Goal: Information Seeking & Learning: Learn about a topic

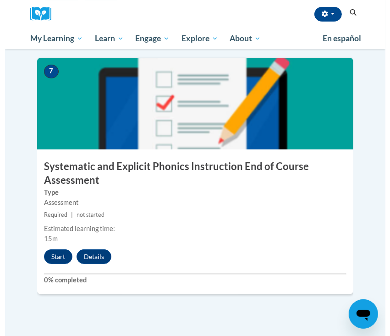
scroll to position [1680, 0]
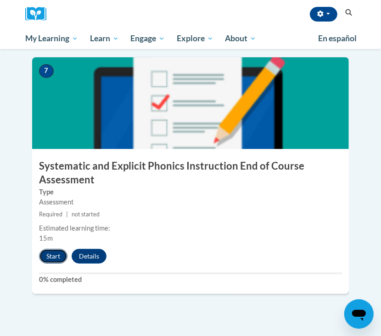
click at [55, 249] on button "Start" at bounding box center [53, 256] width 28 height 15
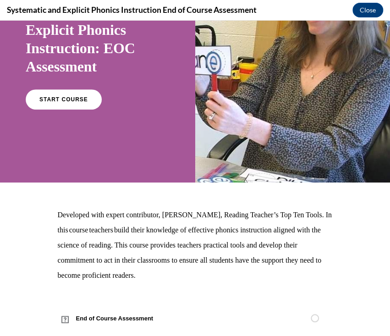
scroll to position [94, 0]
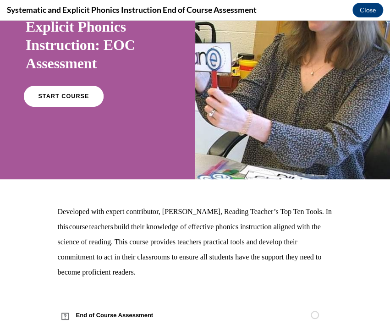
click at [77, 102] on link "START COURSE" at bounding box center [64, 96] width 80 height 21
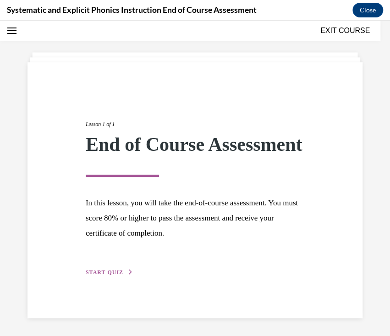
scroll to position [44, 0]
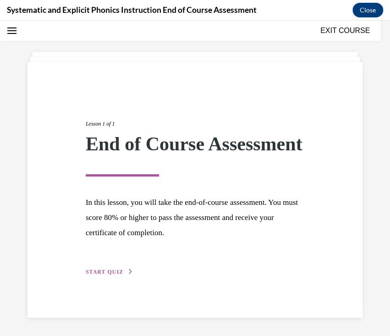
click at [128, 273] on icon "button" at bounding box center [131, 271] width 6 height 5
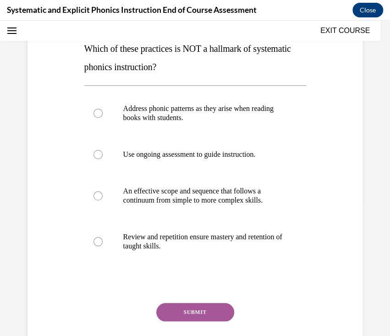
scroll to position [145, 0]
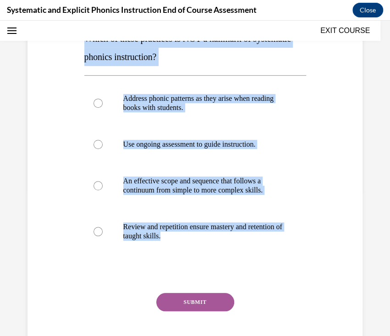
drag, startPoint x: 259, startPoint y: 269, endPoint x: 60, endPoint y: 43, distance: 301.0
click at [60, 43] on div "Question 01/10 Which of these practices is NOT a hallmark of systematic phonics…" at bounding box center [195, 162] width 340 height 414
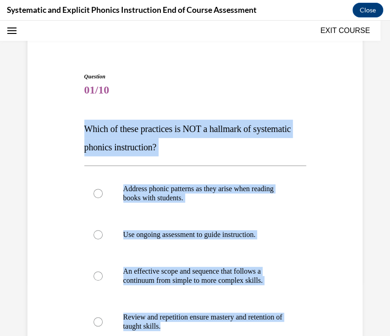
scroll to position [55, 0]
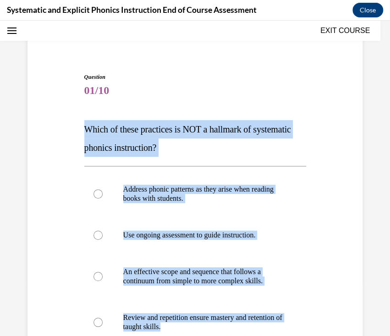
copy div "Which of these practices is NOT a hallmark of systematic phonics instruction? A…"
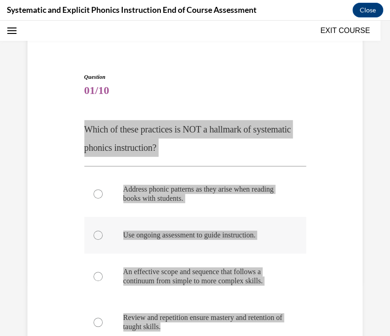
scroll to position [74, 0]
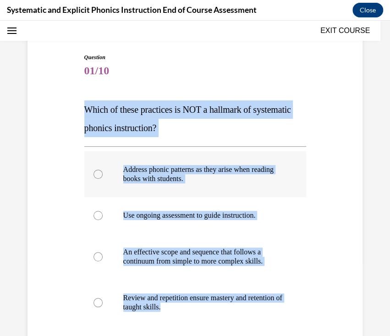
click at [163, 185] on div at bounding box center [195, 174] width 222 height 46
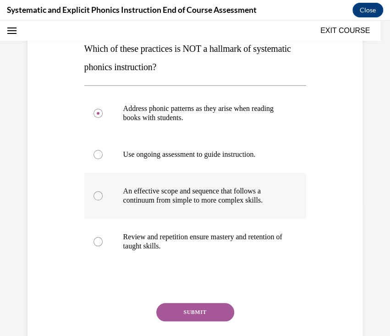
scroll to position [144, 0]
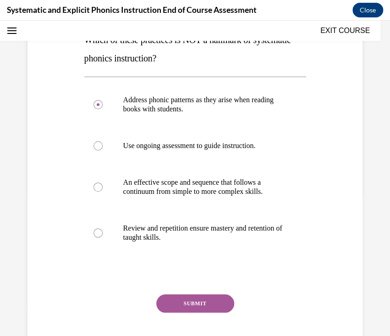
click at [191, 305] on button "SUBMIT" at bounding box center [195, 304] width 78 height 18
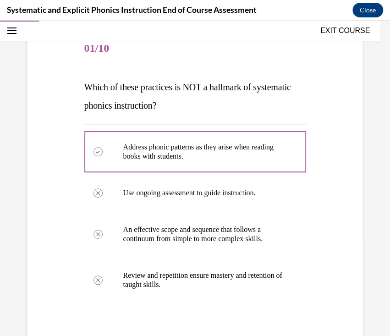
scroll to position [97, 0]
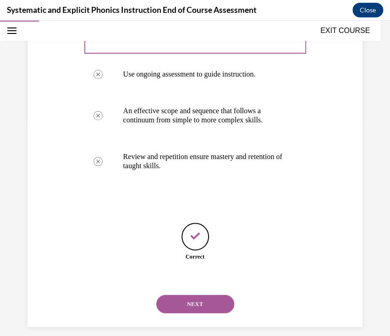
click at [212, 298] on button "NEXT" at bounding box center [195, 304] width 78 height 18
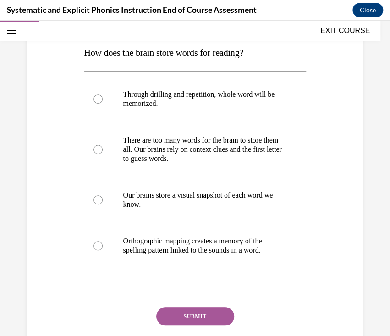
scroll to position [132, 0]
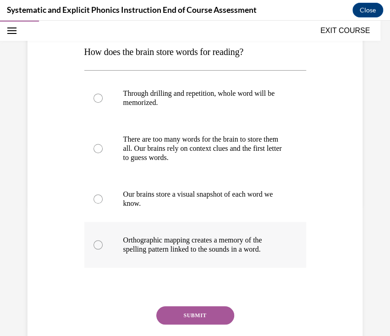
click at [253, 251] on p "Orthographic mapping creates a memory of the spelling pattern linked to the sou…" at bounding box center [203, 245] width 160 height 18
click at [202, 312] on button "SUBMIT" at bounding box center [195, 315] width 78 height 18
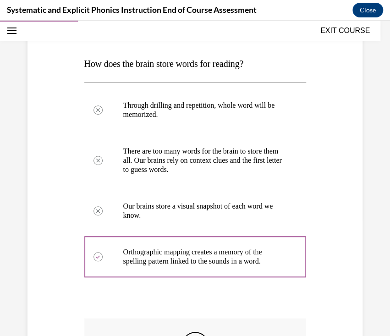
scroll to position [120, 0]
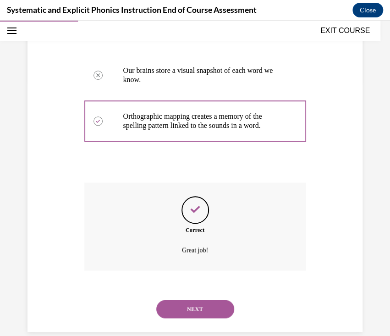
click at [189, 315] on button "NEXT" at bounding box center [195, 309] width 78 height 18
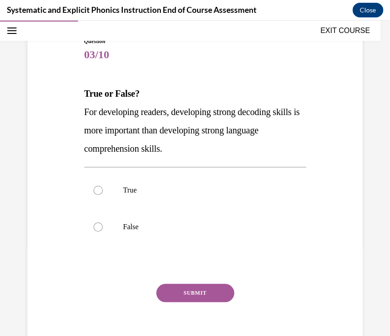
scroll to position [92, 0]
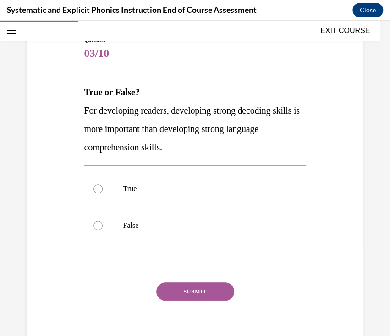
drag, startPoint x: 212, startPoint y: 149, endPoint x: 97, endPoint y: 125, distance: 117.5
drag, startPoint x: 97, startPoint y: 125, endPoint x: 335, endPoint y: 144, distance: 238.8
click at [335, 144] on div "Question 03/10 True or False? For developing readers, developing strong decodin…" at bounding box center [195, 183] width 340 height 350
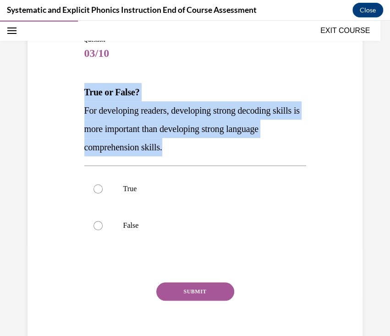
drag, startPoint x: 211, startPoint y: 149, endPoint x: 70, endPoint y: 94, distance: 151.7
click at [70, 94] on div "Question 03/10 True or False? For developing readers, developing strong decodin…" at bounding box center [195, 183] width 340 height 350
copy div "True or False? For developing readers, developing strong decoding skills is mor…"
click at [142, 228] on p "False" at bounding box center [203, 225] width 160 height 9
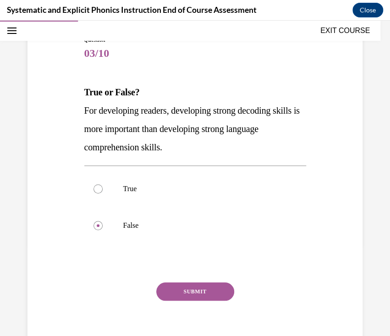
click at [187, 291] on button "SUBMIT" at bounding box center [195, 292] width 78 height 18
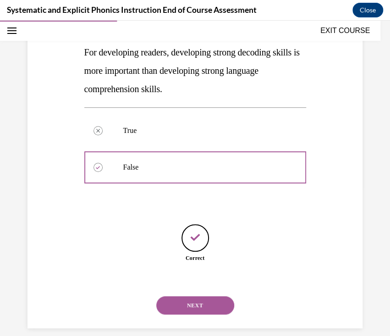
scroll to position [161, 0]
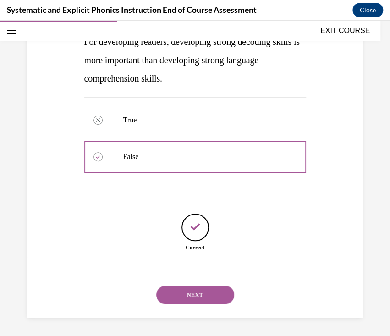
click at [213, 288] on button "NEXT" at bounding box center [195, 295] width 78 height 18
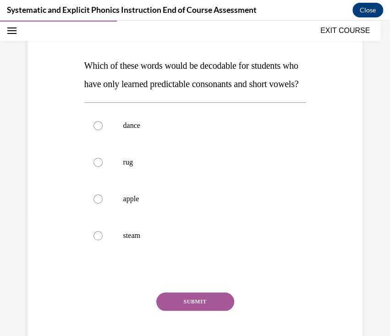
scroll to position [118, 0]
click at [122, 181] on div at bounding box center [195, 163] width 222 height 37
click at [198, 312] on button "SUBMIT" at bounding box center [195, 302] width 78 height 18
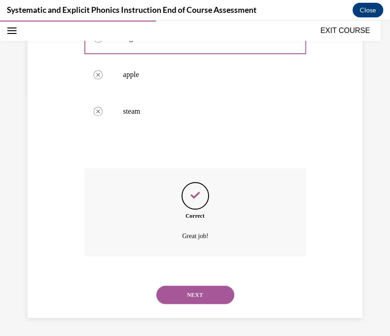
click at [203, 289] on button "NEXT" at bounding box center [195, 295] width 78 height 18
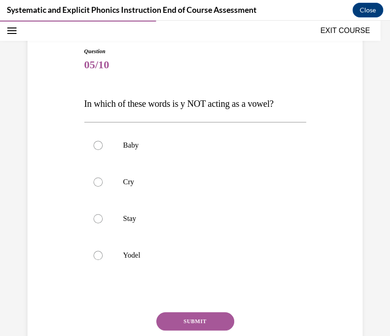
scroll to position [81, 0]
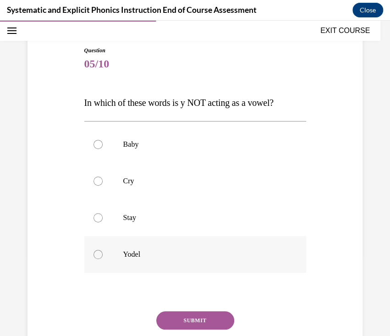
click at [160, 266] on div at bounding box center [195, 254] width 222 height 37
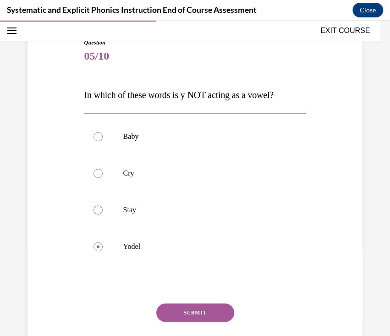
scroll to position [89, 0]
click at [187, 311] on button "SUBMIT" at bounding box center [195, 313] width 78 height 18
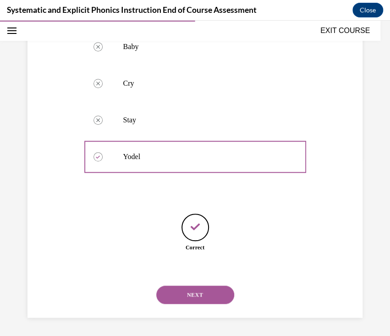
click at [206, 300] on button "NEXT" at bounding box center [195, 295] width 78 height 18
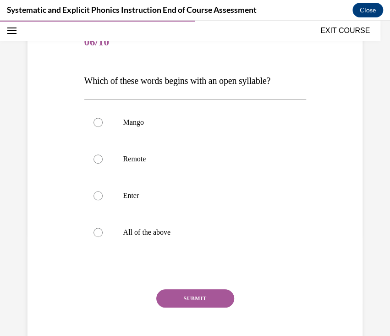
scroll to position [104, 0]
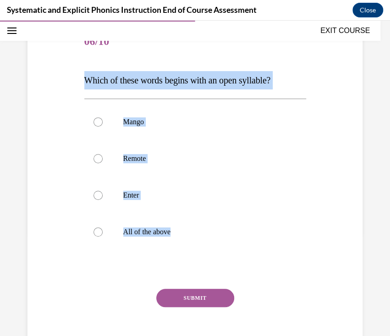
drag, startPoint x: 223, startPoint y: 265, endPoint x: 54, endPoint y: 80, distance: 250.7
click at [54, 80] on div "Question 06/10 Which of these words begins with an open syllable? Mango Remote …" at bounding box center [195, 180] width 340 height 368
copy div "Which of these words begins with an open syllable? Mango Remote Enter All of th…"
click at [98, 157] on div at bounding box center [98, 158] width 9 height 9
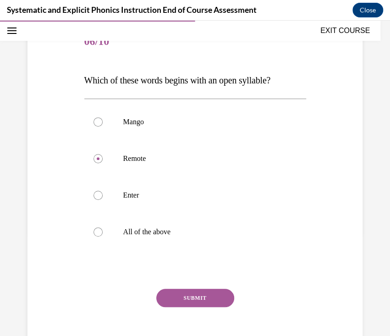
click at [205, 298] on button "SUBMIT" at bounding box center [195, 298] width 78 height 18
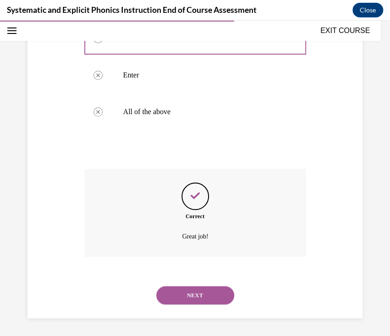
click at [215, 302] on button "NEXT" at bounding box center [195, 295] width 78 height 18
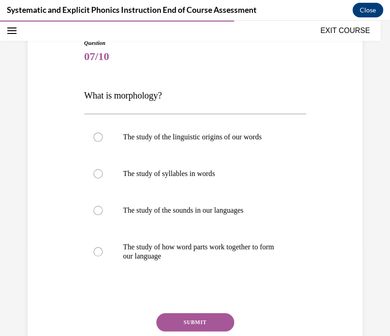
scroll to position [90, 0]
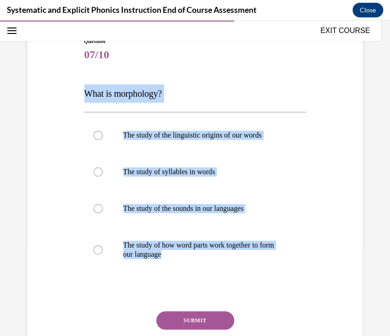
drag, startPoint x: 206, startPoint y: 277, endPoint x: 62, endPoint y: 81, distance: 243.0
click at [62, 81] on div "Question 07/10 What is morphology? The study of the linguistic origins of our w…" at bounding box center [195, 198] width 340 height 377
copy div "What is morphology? The study of the linguistic origins of our words The study …"
click at [184, 258] on p "The study of how word parts work together to form our language" at bounding box center [203, 250] width 160 height 18
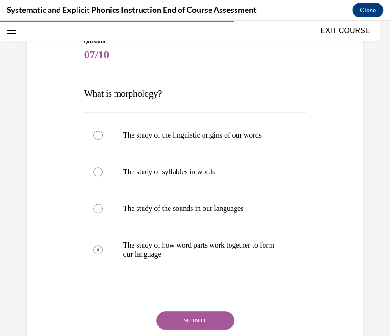
click at [199, 322] on button "SUBMIT" at bounding box center [195, 321] width 78 height 18
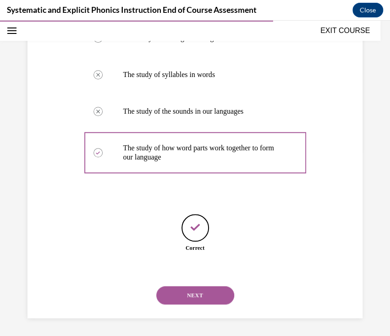
click at [195, 302] on button "NEXT" at bounding box center [195, 295] width 78 height 18
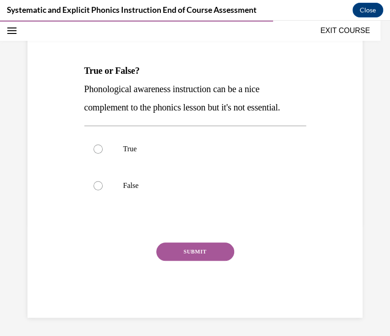
scroll to position [28, 0]
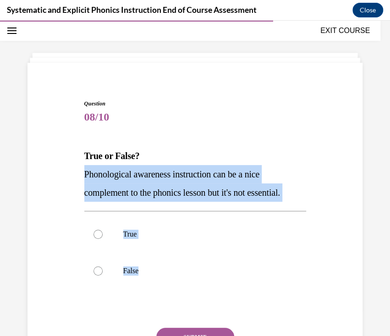
drag, startPoint x: 198, startPoint y: 298, endPoint x: 73, endPoint y: 177, distance: 173.6
click at [73, 177] on div "Question 08/10 True or False? Phonological awareness instruction can be a nice …" at bounding box center [195, 237] width 340 height 331
copy div "Phonological awareness instruction can be a nice complement to the phonics less…"
click at [99, 278] on div at bounding box center [195, 271] width 222 height 37
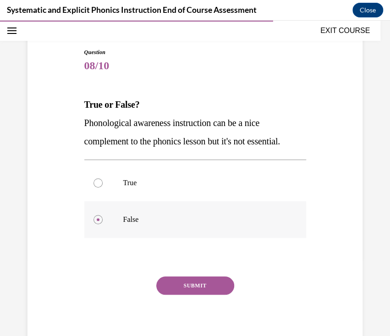
scroll to position [82, 0]
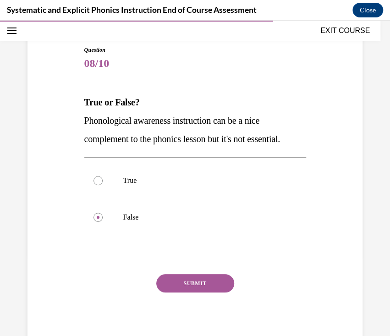
click at [211, 277] on button "SUBMIT" at bounding box center [195, 283] width 78 height 18
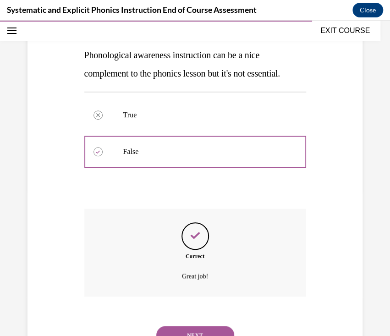
click at [189, 329] on button "NEXT" at bounding box center [195, 335] width 78 height 18
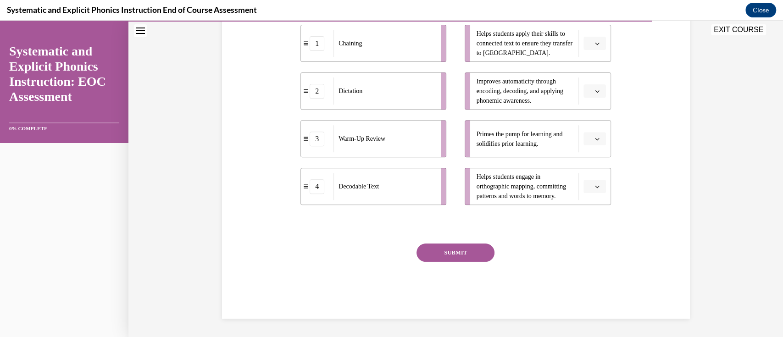
scroll to position [191, 0]
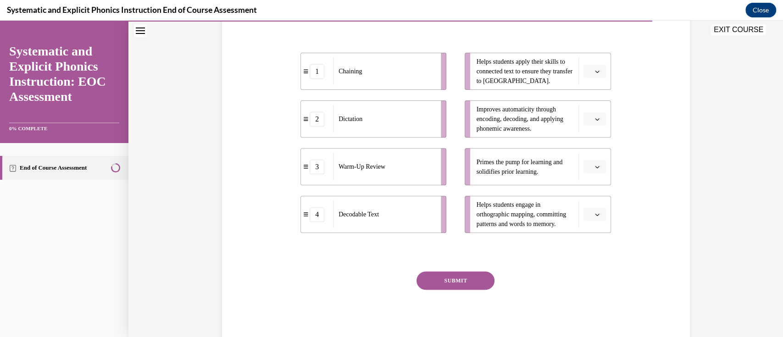
click at [380, 70] on icon "button" at bounding box center [597, 71] width 5 height 5
click at [380, 164] on span "4" at bounding box center [586, 164] width 3 height 7
click at [380, 167] on icon "button" at bounding box center [597, 167] width 5 height 5
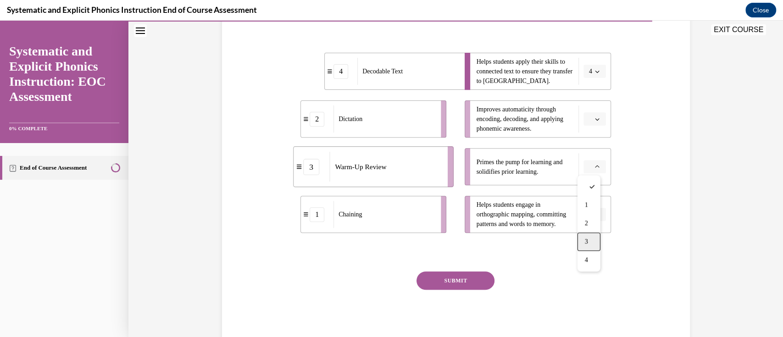
click at [380, 237] on div "3" at bounding box center [589, 242] width 23 height 18
click at [380, 115] on button "button" at bounding box center [595, 119] width 22 height 14
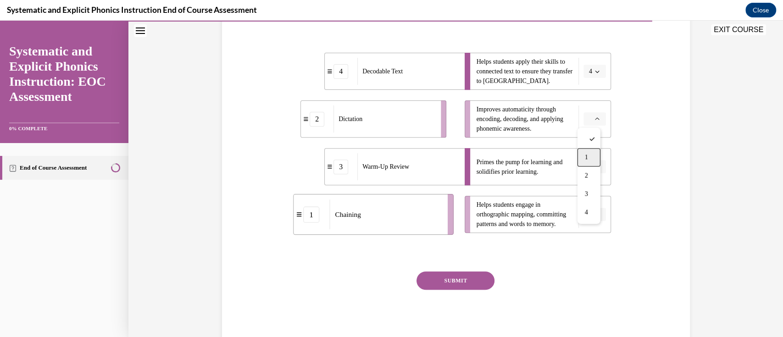
click at [380, 157] on div "1" at bounding box center [589, 157] width 23 height 18
click at [380, 212] on button "button" at bounding box center [595, 215] width 22 height 14
click at [380, 268] on div "2" at bounding box center [589, 271] width 23 height 18
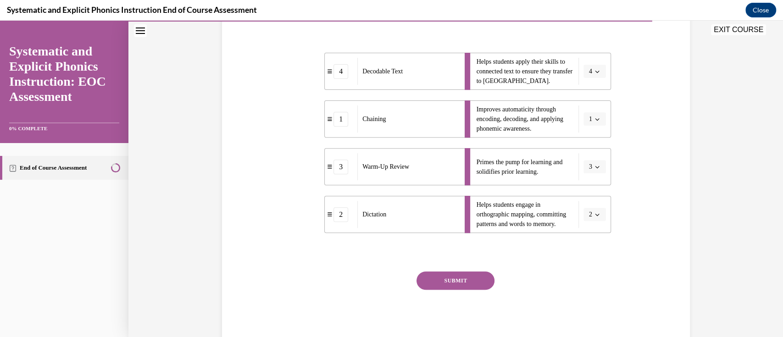
click at [380, 284] on button "SUBMIT" at bounding box center [456, 281] width 78 height 18
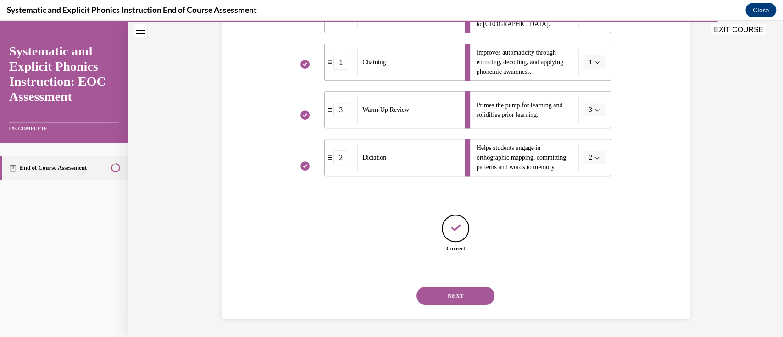
click at [380, 288] on button "NEXT" at bounding box center [456, 296] width 78 height 18
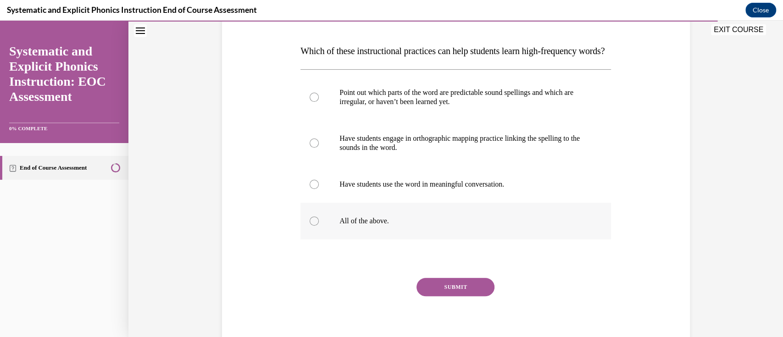
scroll to position [134, 0]
click at [380, 239] on div at bounding box center [456, 220] width 311 height 37
click at [380, 295] on button "SUBMIT" at bounding box center [456, 286] width 78 height 18
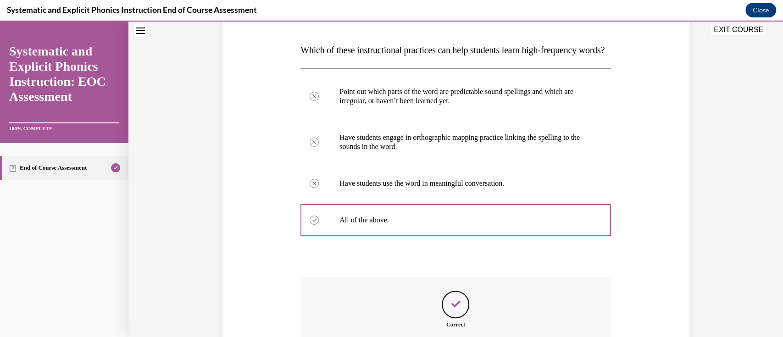
scroll to position [260, 0]
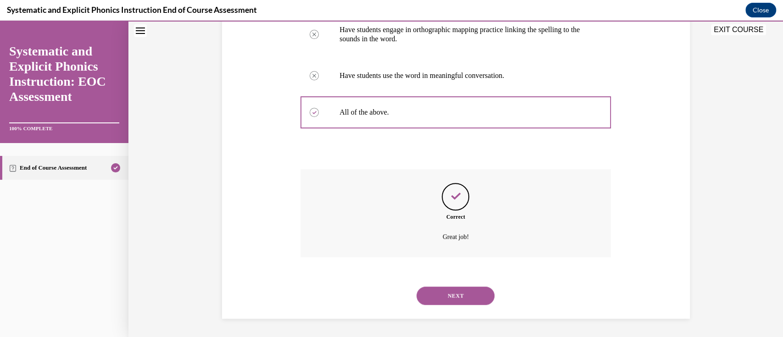
click at [380, 297] on button "NEXT" at bounding box center [456, 296] width 78 height 18
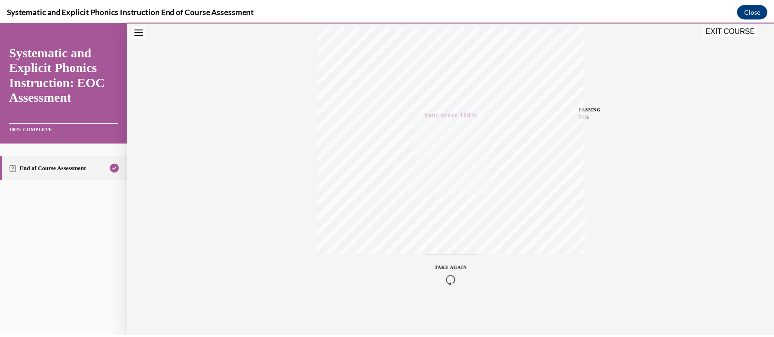
scroll to position [153, 0]
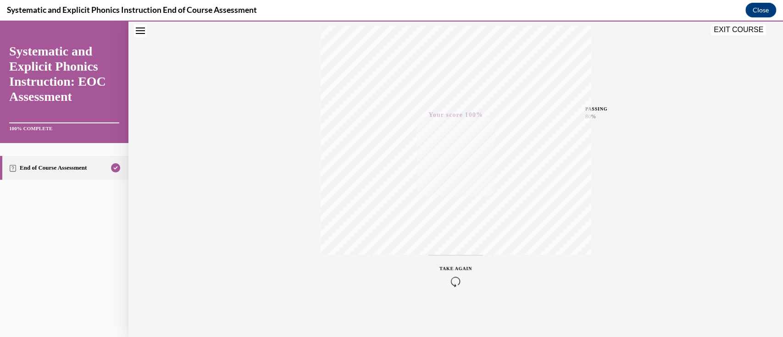
click at [380, 31] on button "EXIT COURSE" at bounding box center [738, 29] width 55 height 11
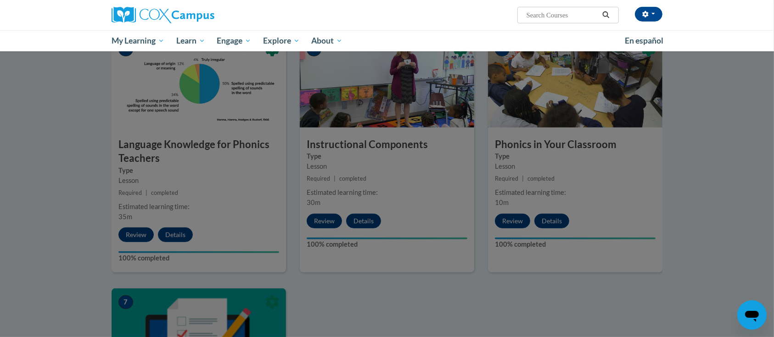
scroll to position [438, 0]
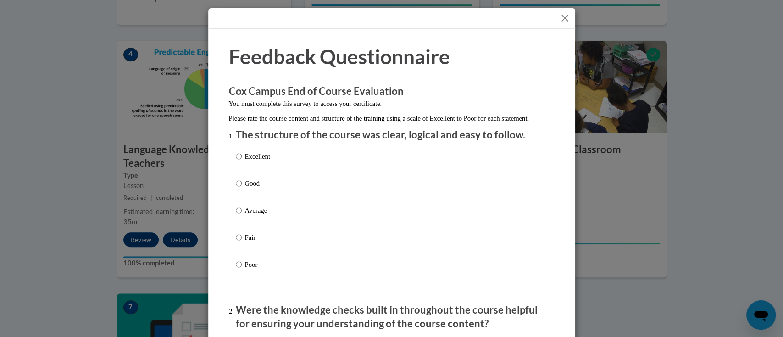
click at [380, 18] on button "Close" at bounding box center [564, 17] width 11 height 11
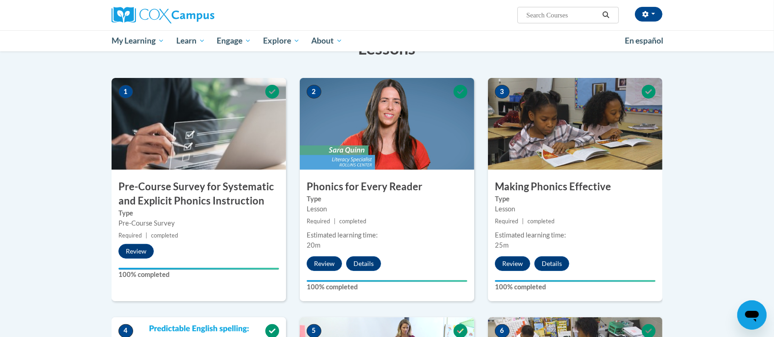
scroll to position [117, 0]
